Goal: Find specific page/section: Find specific page/section

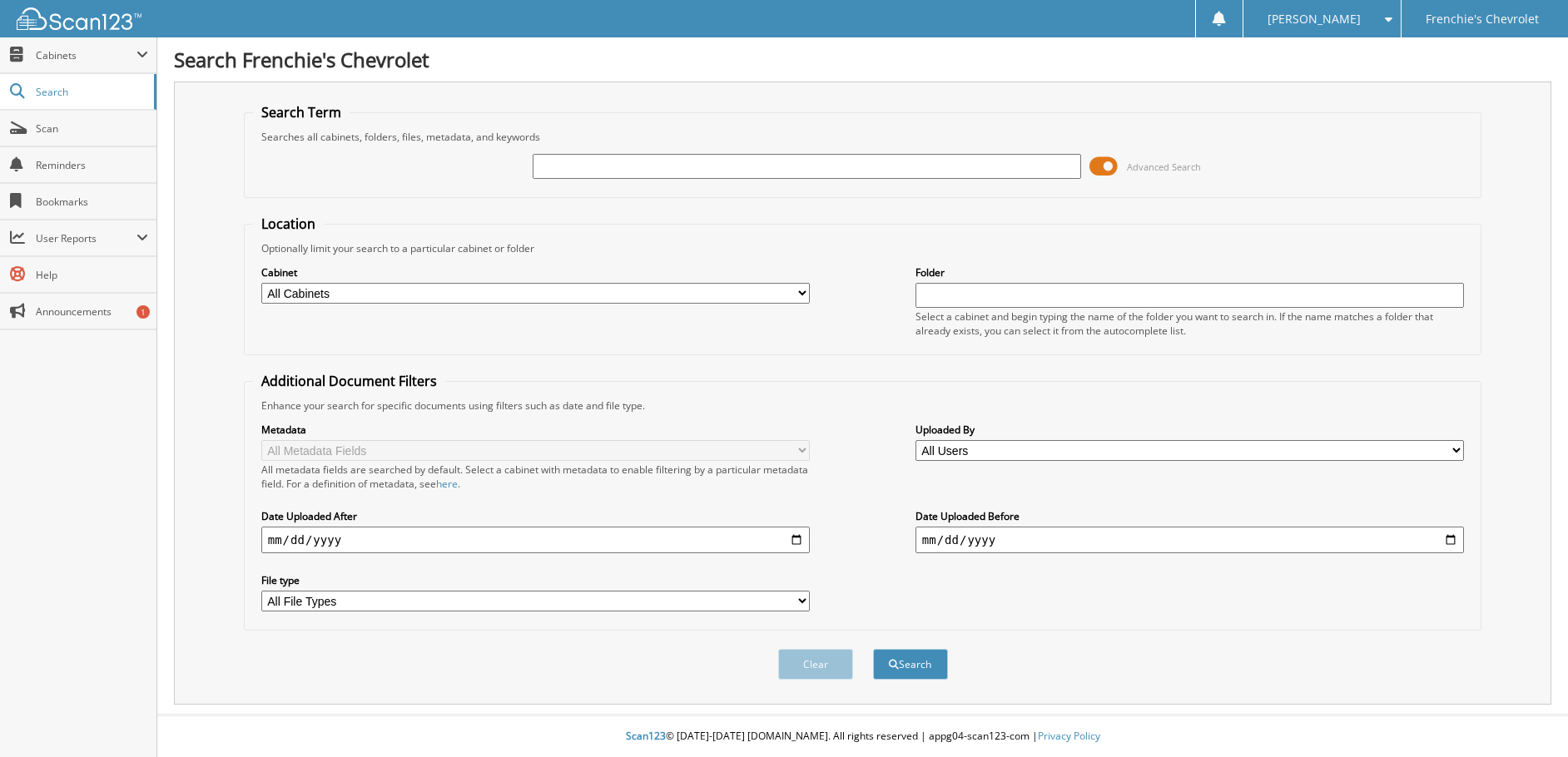
drag, startPoint x: 797, startPoint y: 294, endPoint x: 782, endPoint y: 301, distance: 16.6
click at [786, 299] on select "All Cabinets CAR DEALS PARTS SERVICE RO Needs Filing" at bounding box center [536, 292] width 548 height 20
select select "22291"
click at [261, 283] on select "All Cabinets CAR DEALS PARTS SERVICE RO Needs Filing" at bounding box center [536, 292] width 548 height 20
click at [971, 300] on input "text" at bounding box center [1189, 295] width 548 height 25
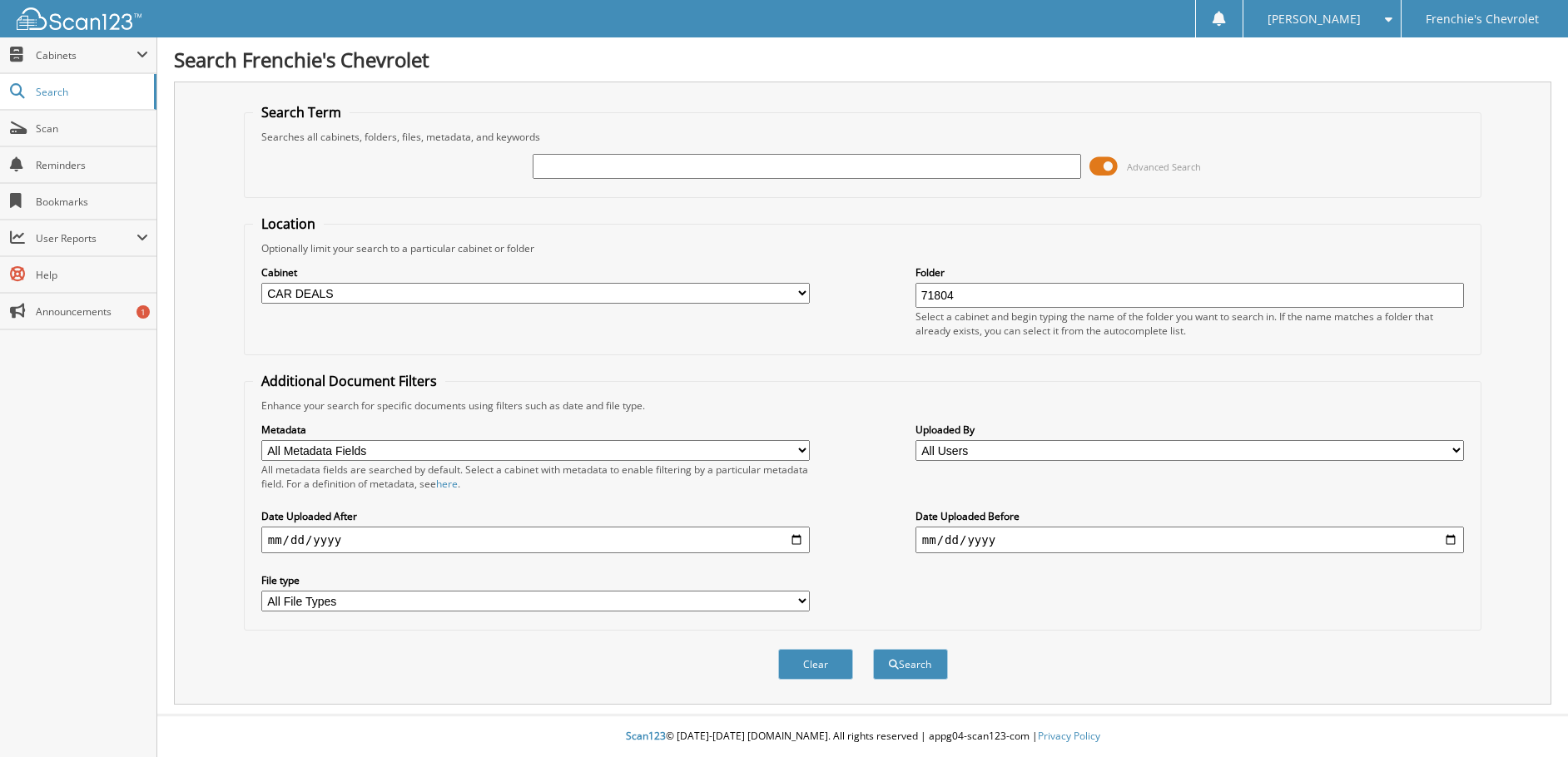
type input "71804"
click at [873, 649] on button "Search" at bounding box center [909, 664] width 75 height 31
click at [977, 302] on input "71804" at bounding box center [1189, 295] width 548 height 25
drag, startPoint x: 975, startPoint y: 292, endPoint x: 860, endPoint y: 285, distance: 115.2
click at [860, 285] on div "Cabinet All Cabinets CAR DEALS PARTS SERVICE RO Needs Filing Folder 71804" at bounding box center [862, 301] width 1219 height 91
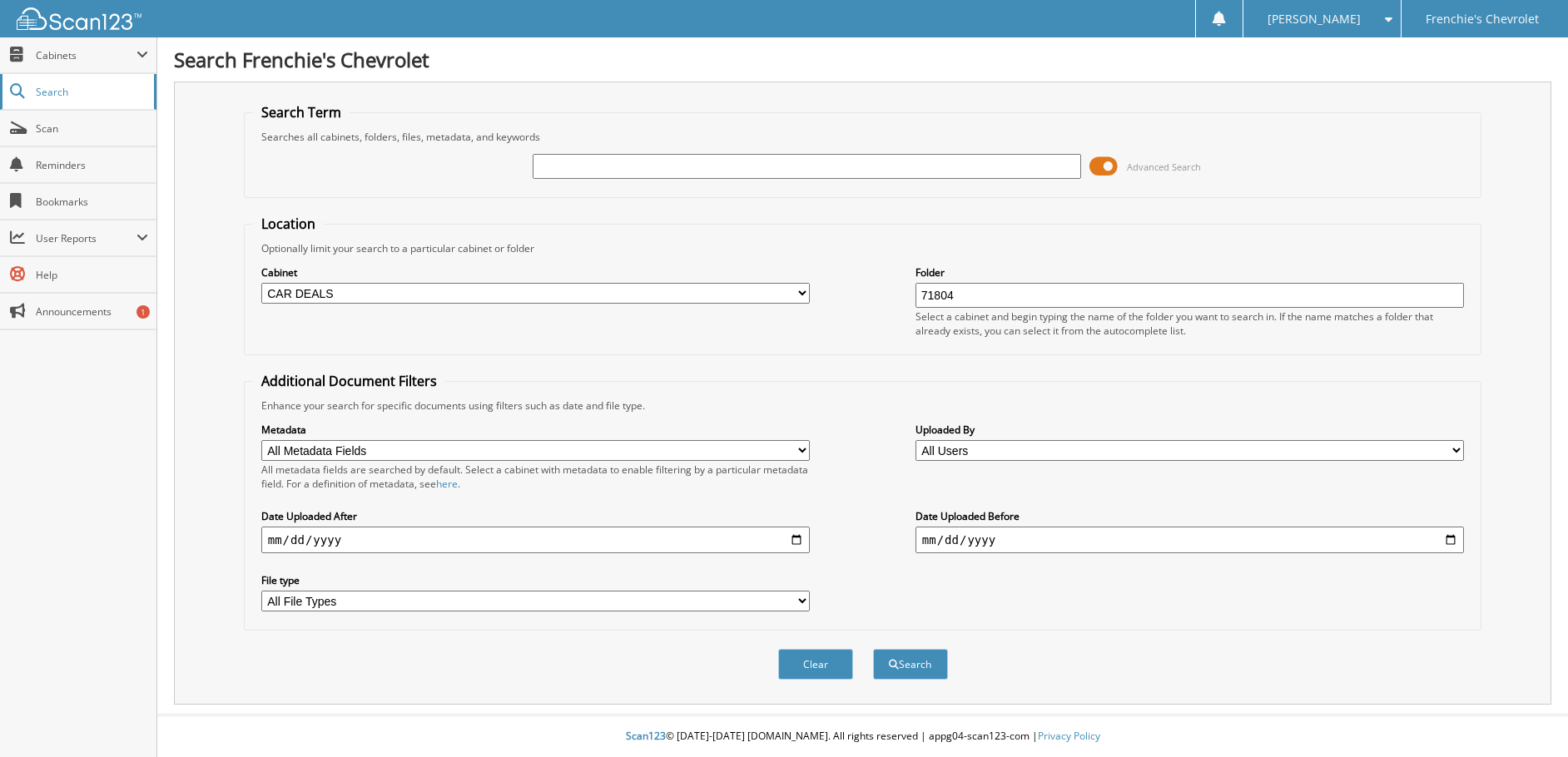
click at [51, 97] on span "Search" at bounding box center [90, 92] width 109 height 15
